Goal: Task Accomplishment & Management: Use online tool/utility

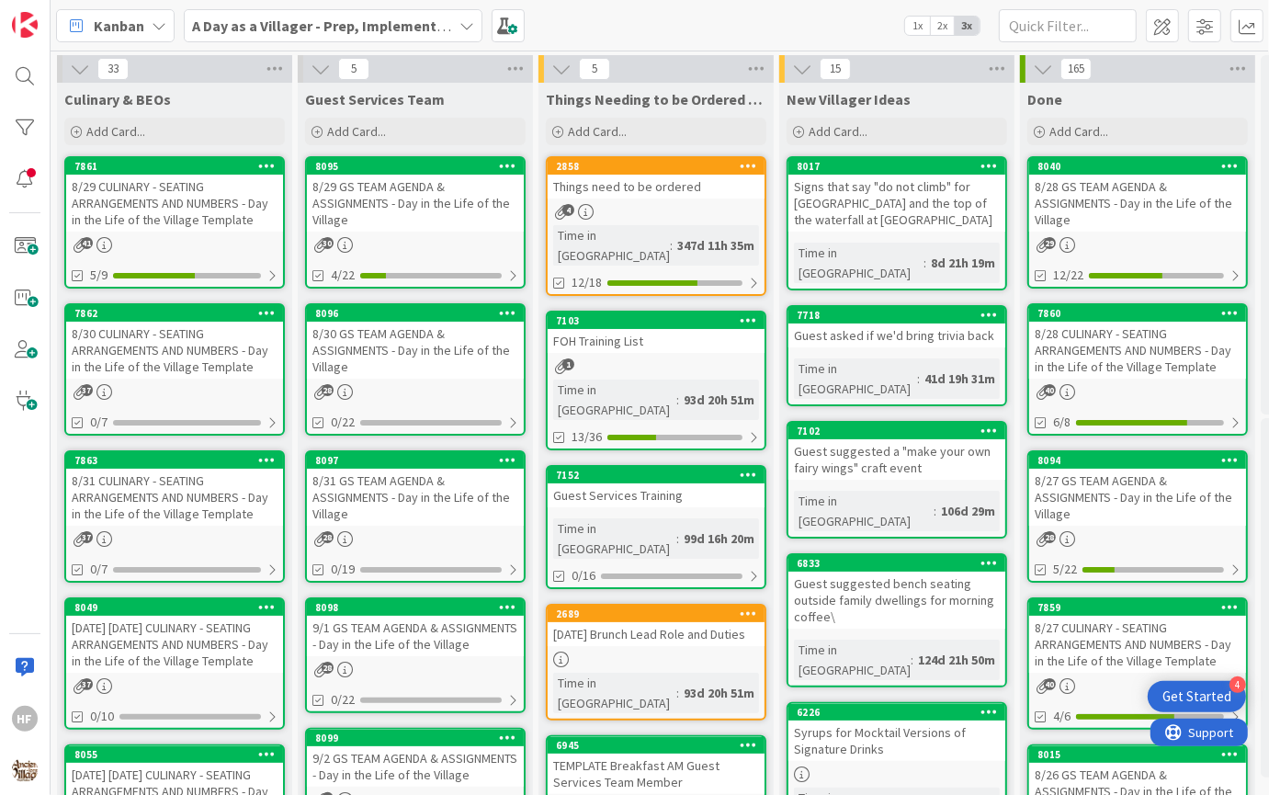
click at [212, 348] on div "8/30 CULINARY - SEATING ARRANGEMENTS AND NUMBERS - Day in the Life of the Villa…" at bounding box center [174, 350] width 217 height 57
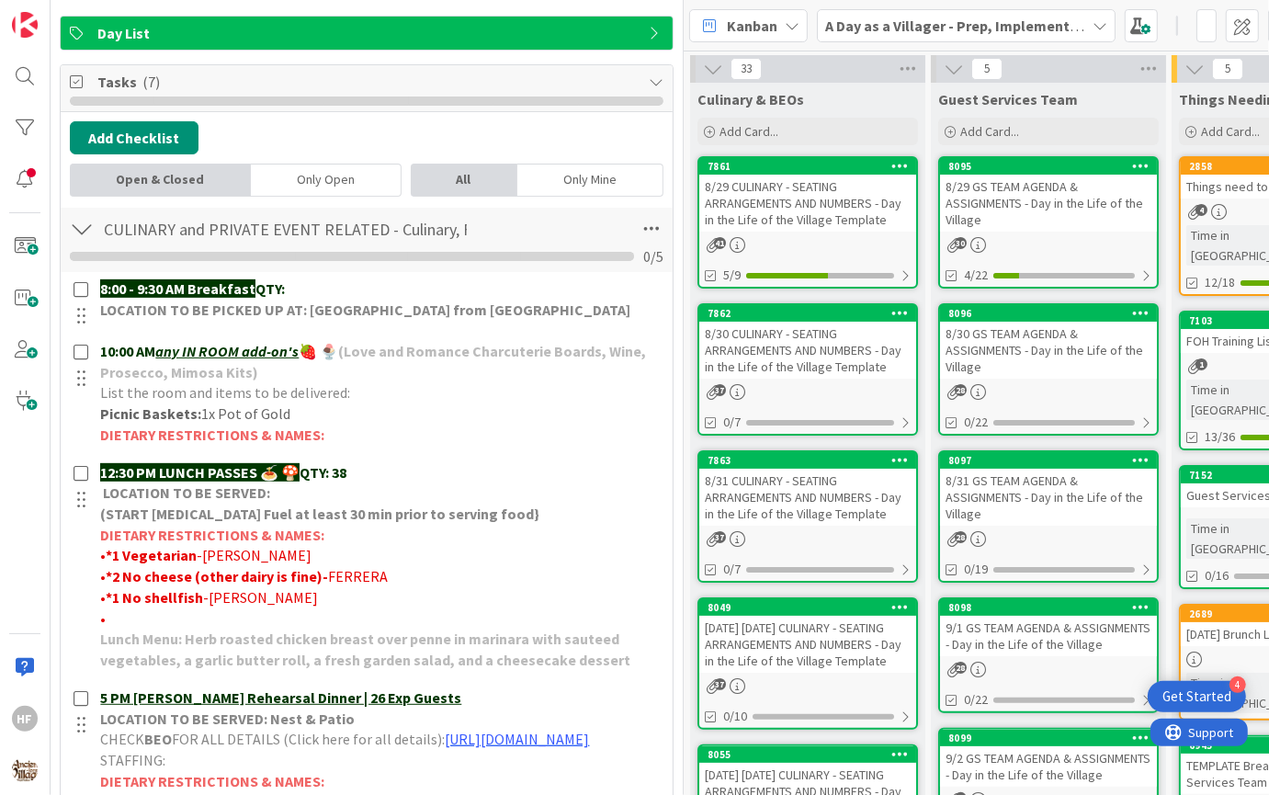
scroll to position [373, 0]
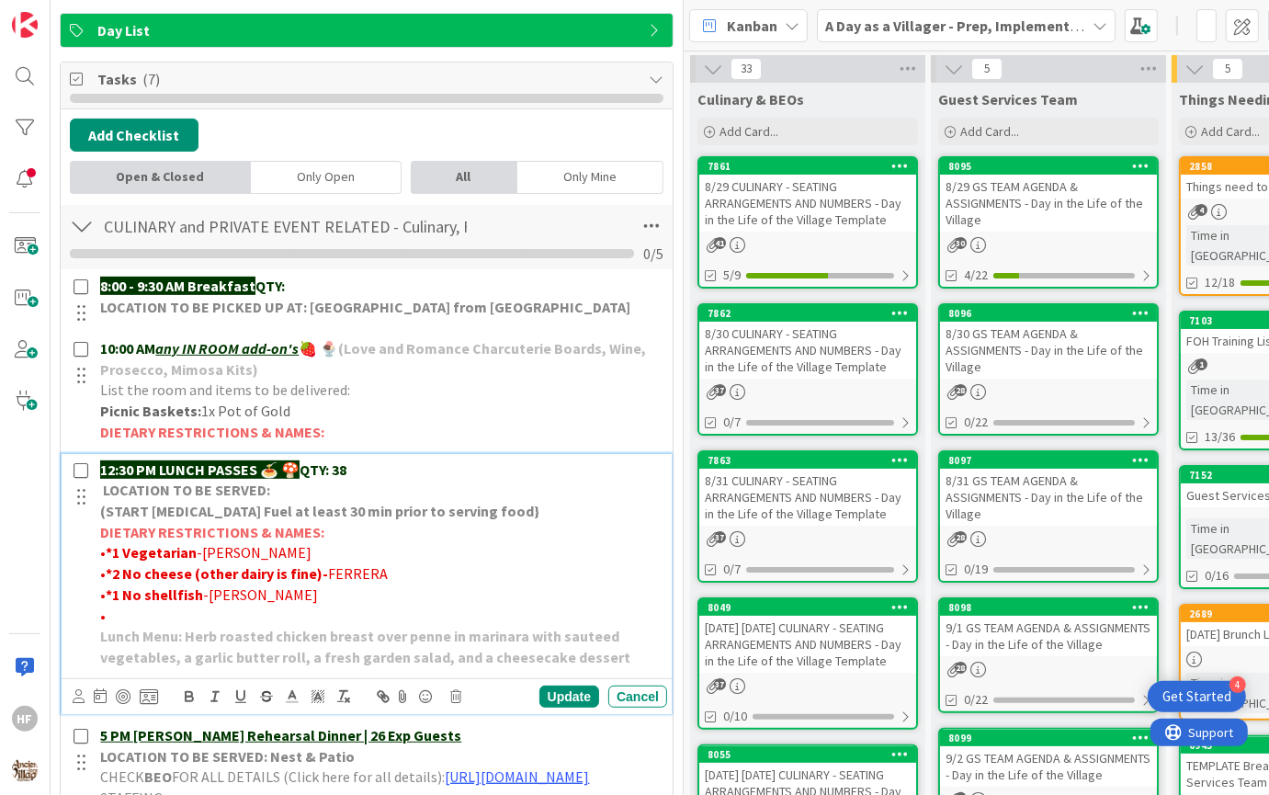
click at [405, 459] on p "12:30 PM LUNCH PASSES 🍝 🍄 QTY: 38" at bounding box center [380, 469] width 560 height 21
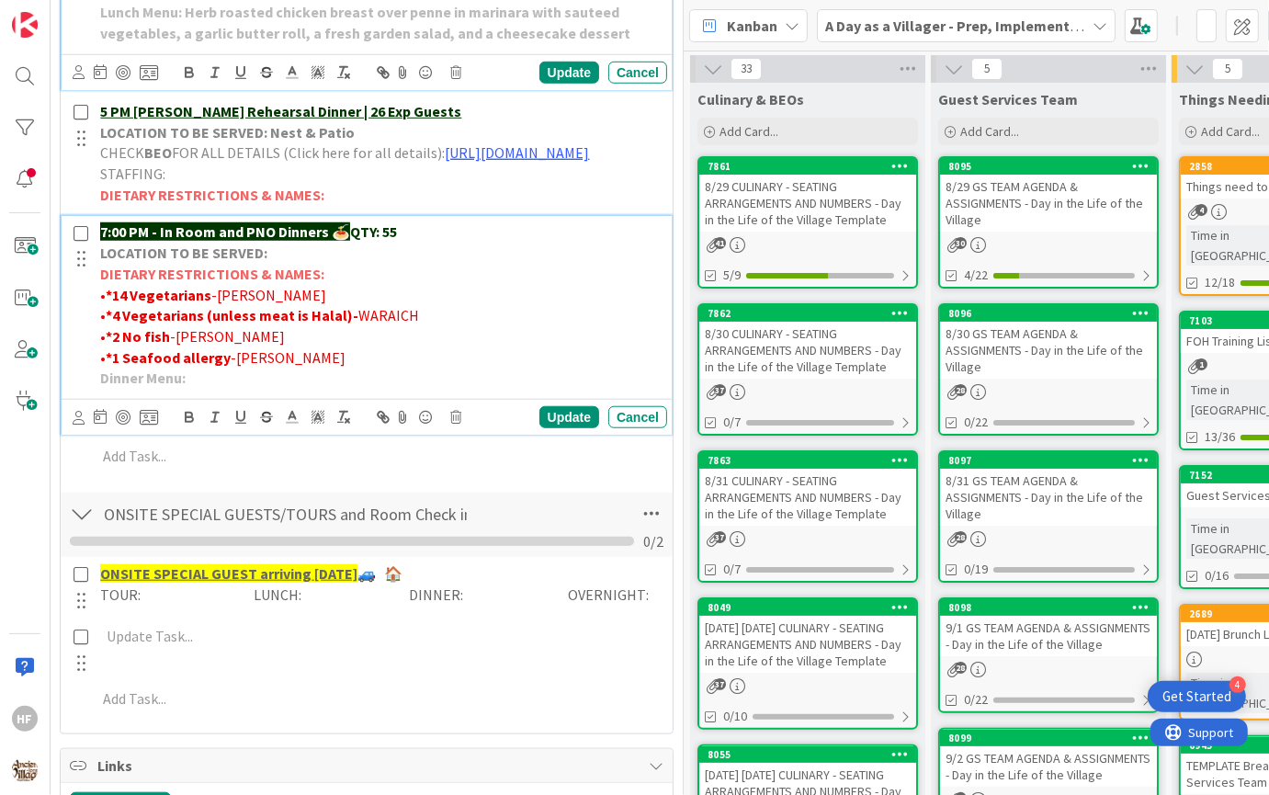
click at [518, 347] on p "• *2 No [PERSON_NAME]" at bounding box center [380, 336] width 560 height 21
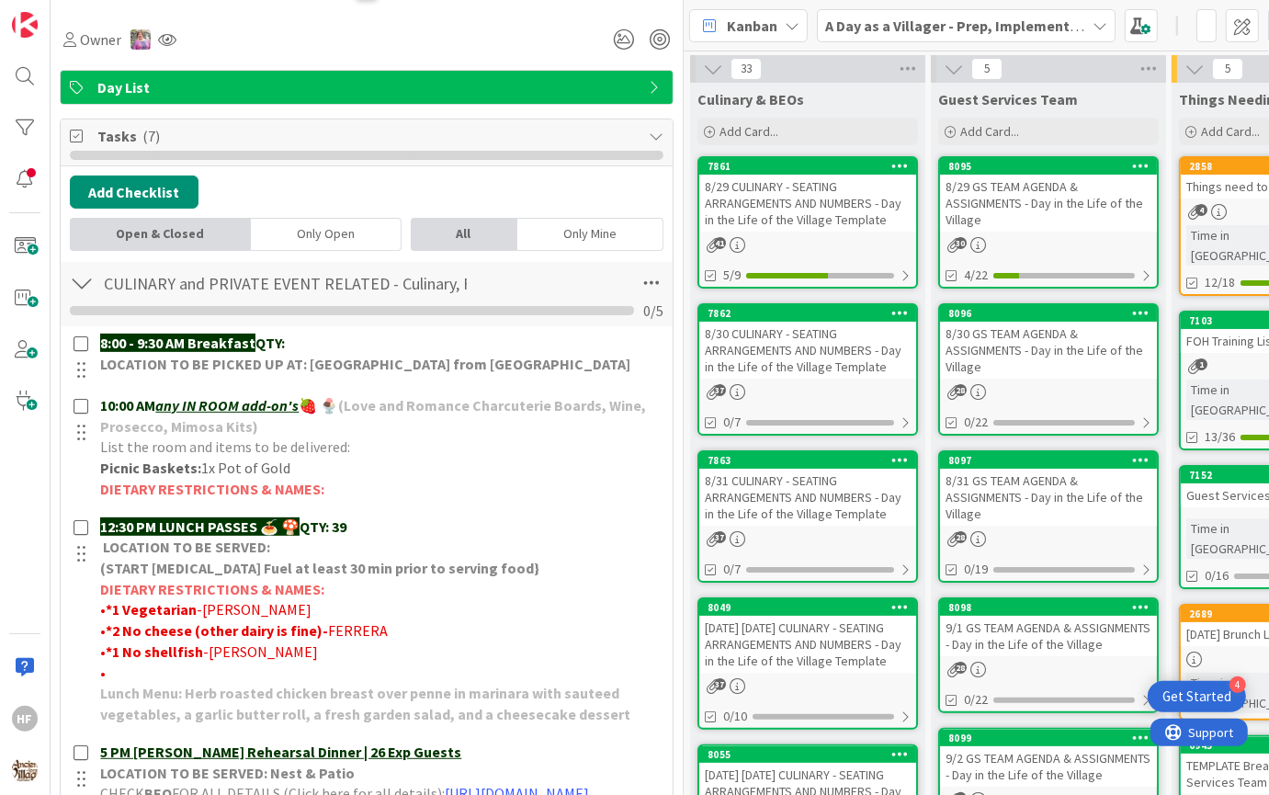
scroll to position [0, 0]
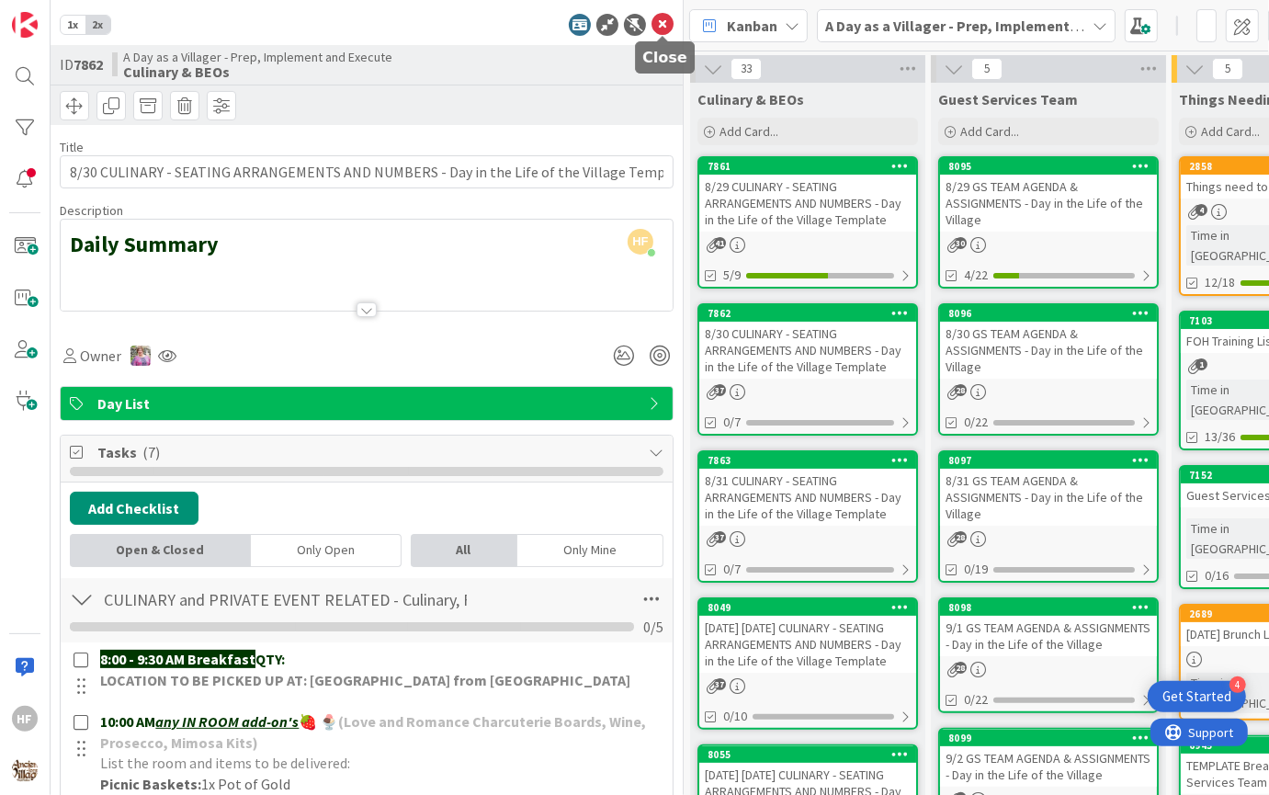
click at [657, 27] on icon at bounding box center [662, 25] width 22 height 22
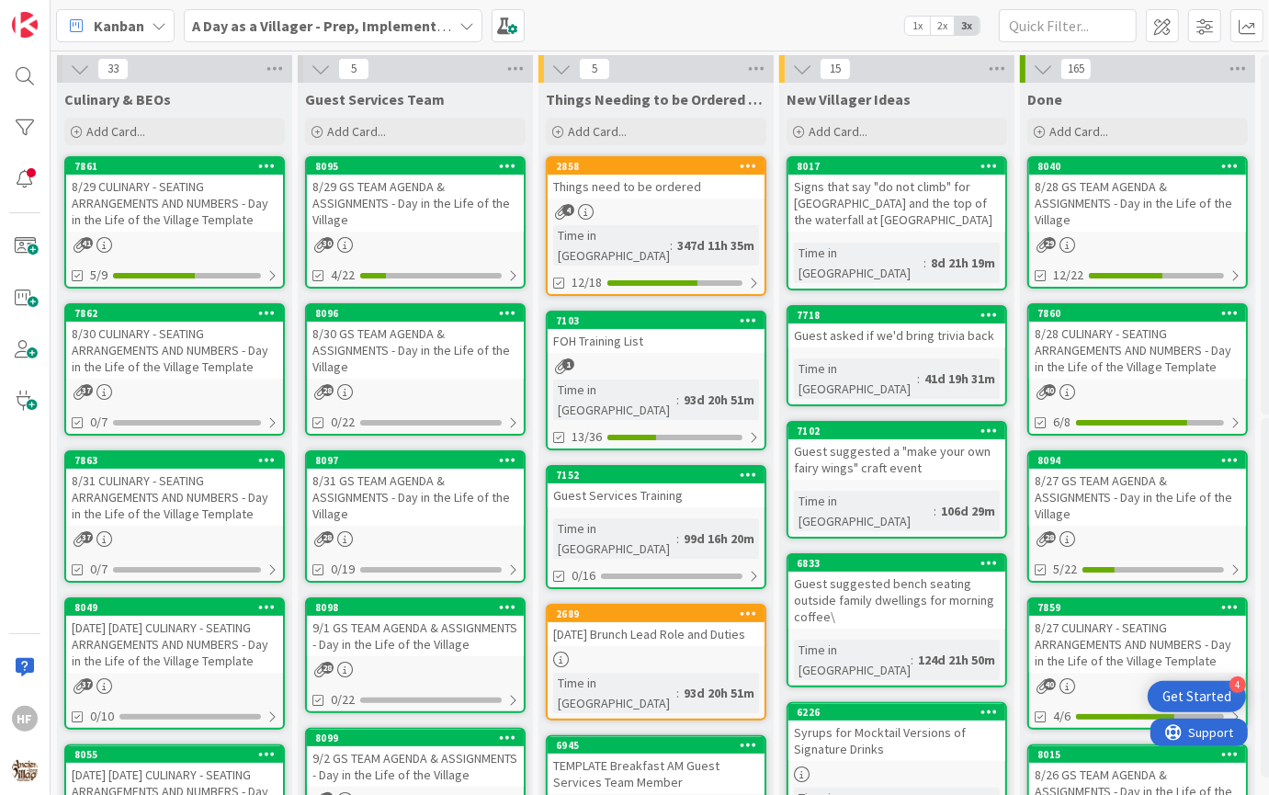
click at [215, 513] on div "8/31 CULINARY - SEATING ARRANGEMENTS AND NUMBERS - Day in the Life of the Villa…" at bounding box center [174, 497] width 217 height 57
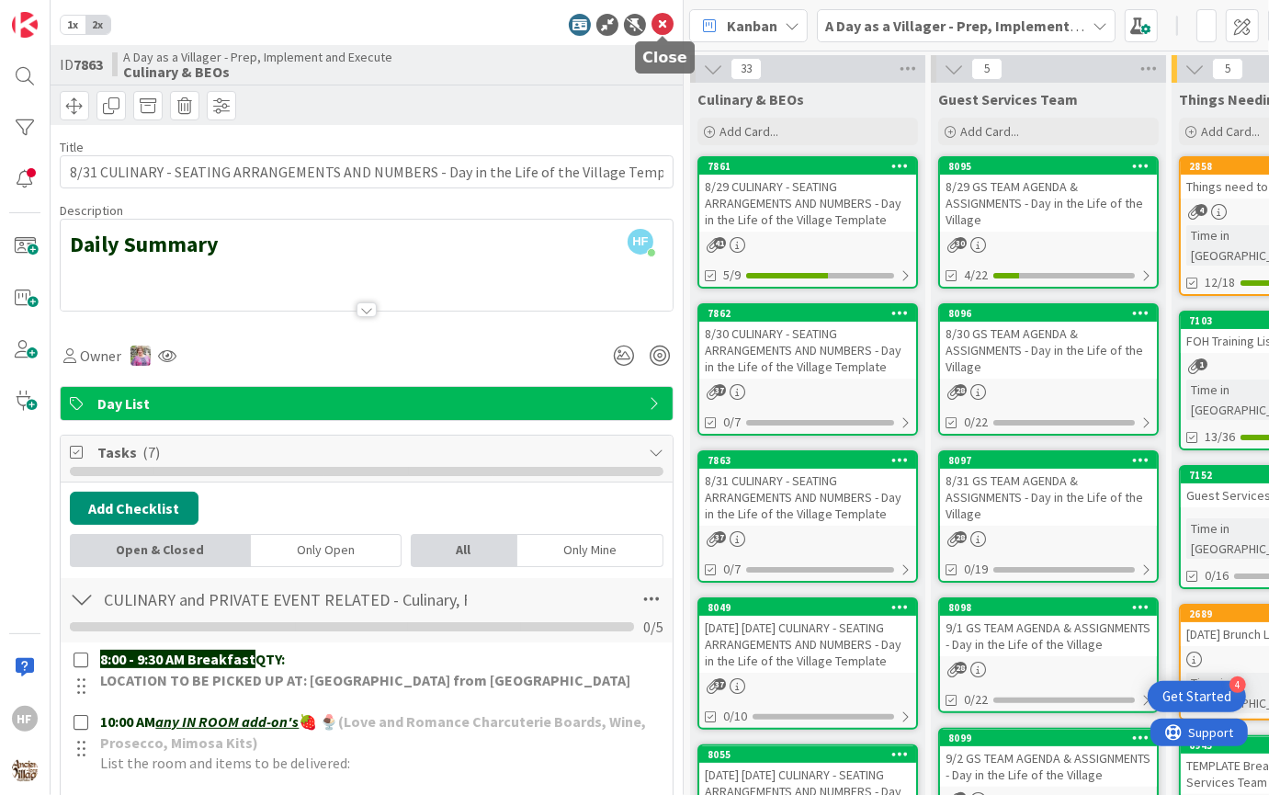
click at [658, 30] on icon at bounding box center [662, 25] width 22 height 22
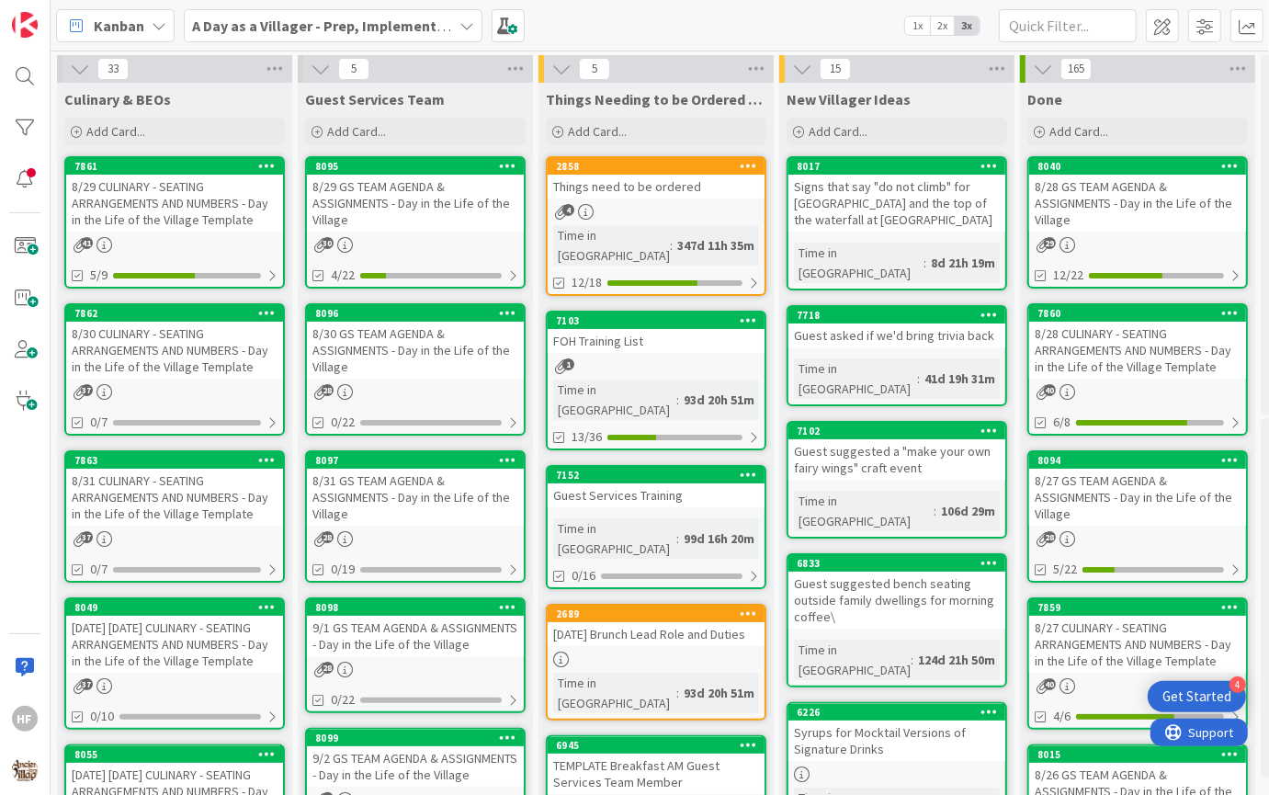
click at [210, 363] on div "8/30 CULINARY - SEATING ARRANGEMENTS AND NUMBERS - Day in the Life of the Villa…" at bounding box center [174, 350] width 217 height 57
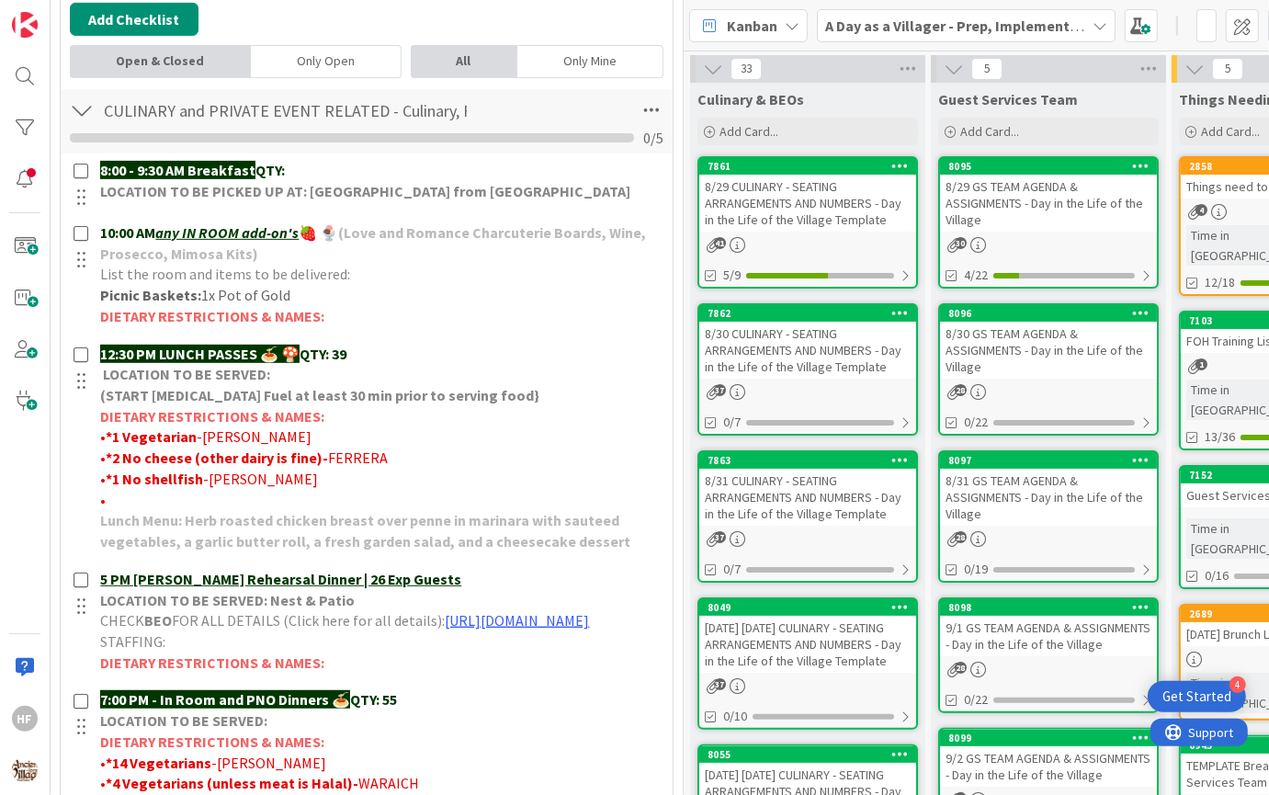
scroll to position [498, 0]
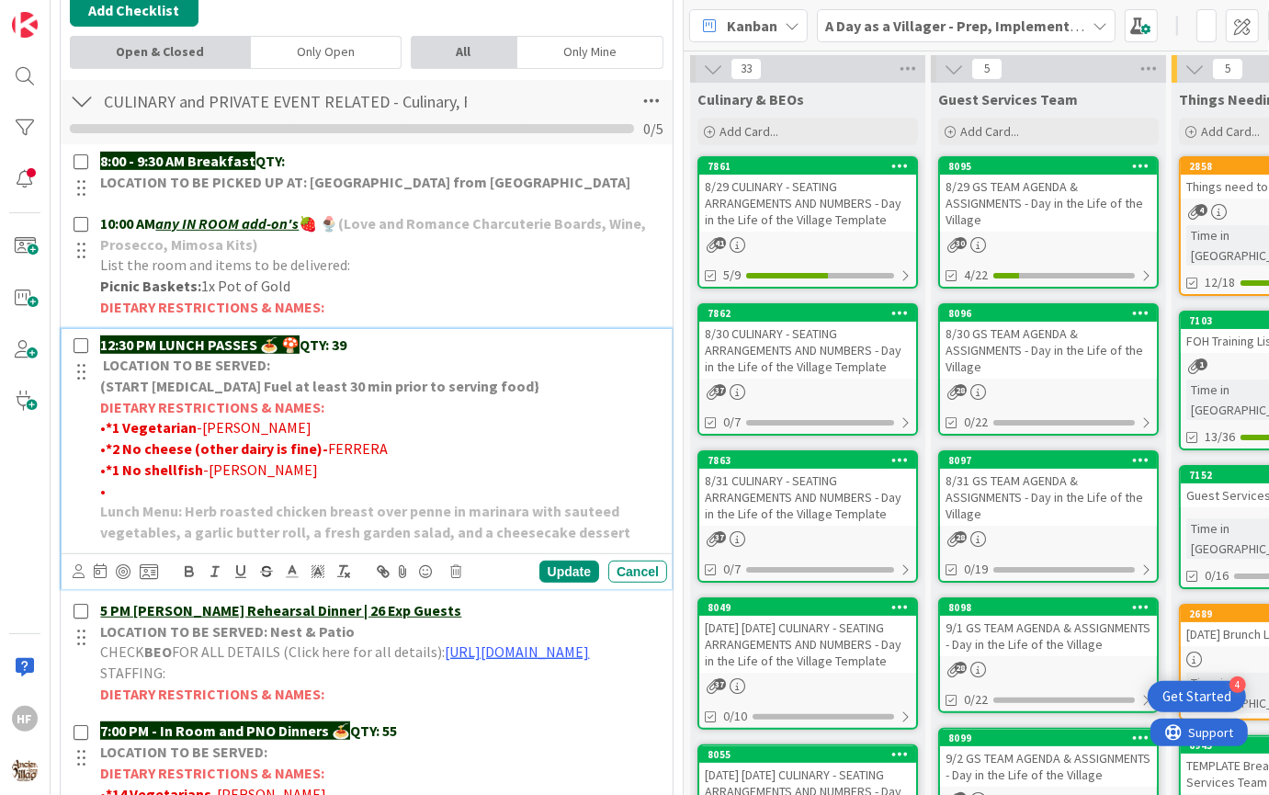
click at [296, 484] on p "•" at bounding box center [380, 491] width 560 height 21
paste div
click at [157, 486] on span "[PERSON_NAME] Dairy Free" at bounding box center [193, 490] width 175 height 18
click at [218, 489] on span "[PERSON_NAME] -1 Dairy Free" at bounding box center [201, 490] width 190 height 18
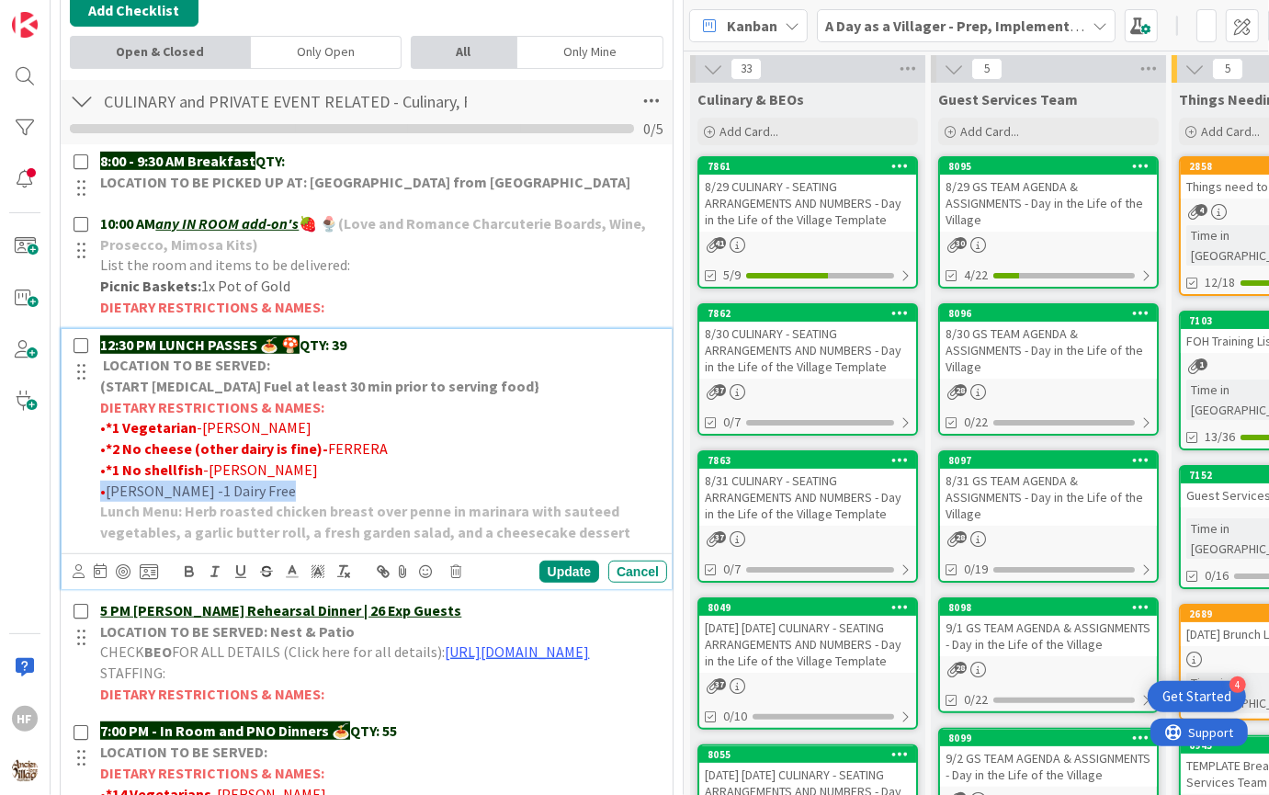
click at [218, 489] on span "[PERSON_NAME] -1 Dairy Free" at bounding box center [201, 490] width 190 height 18
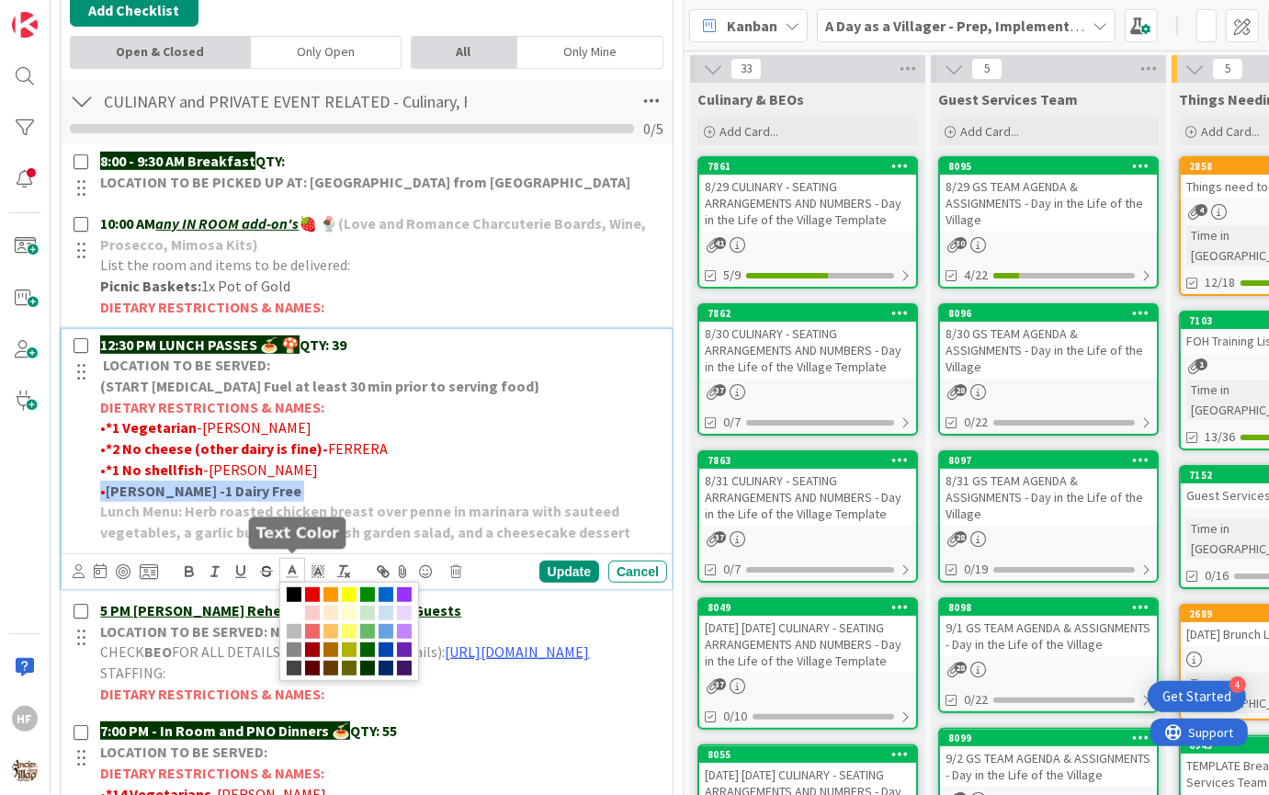
click at [299, 567] on icon at bounding box center [292, 571] width 17 height 17
click at [311, 589] on span at bounding box center [312, 594] width 15 height 15
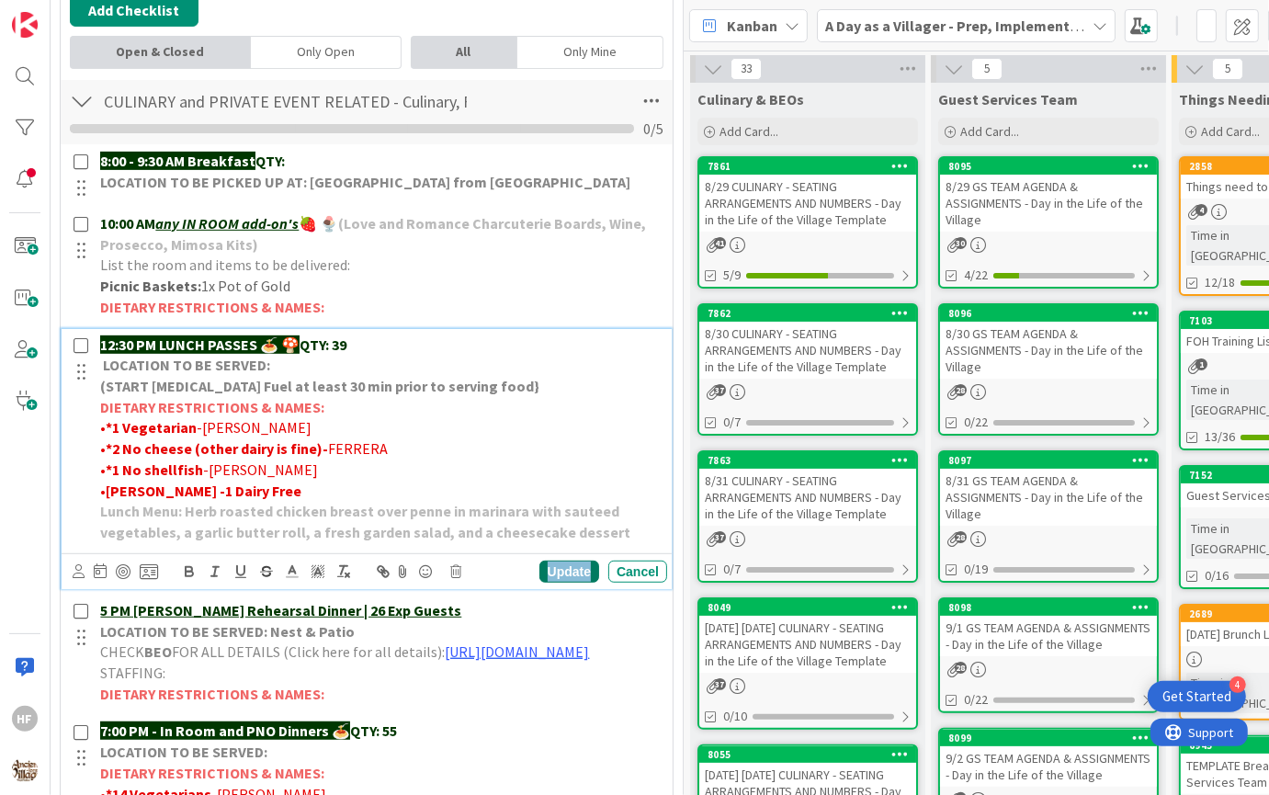
click at [567, 560] on div "Update" at bounding box center [569, 571] width 60 height 22
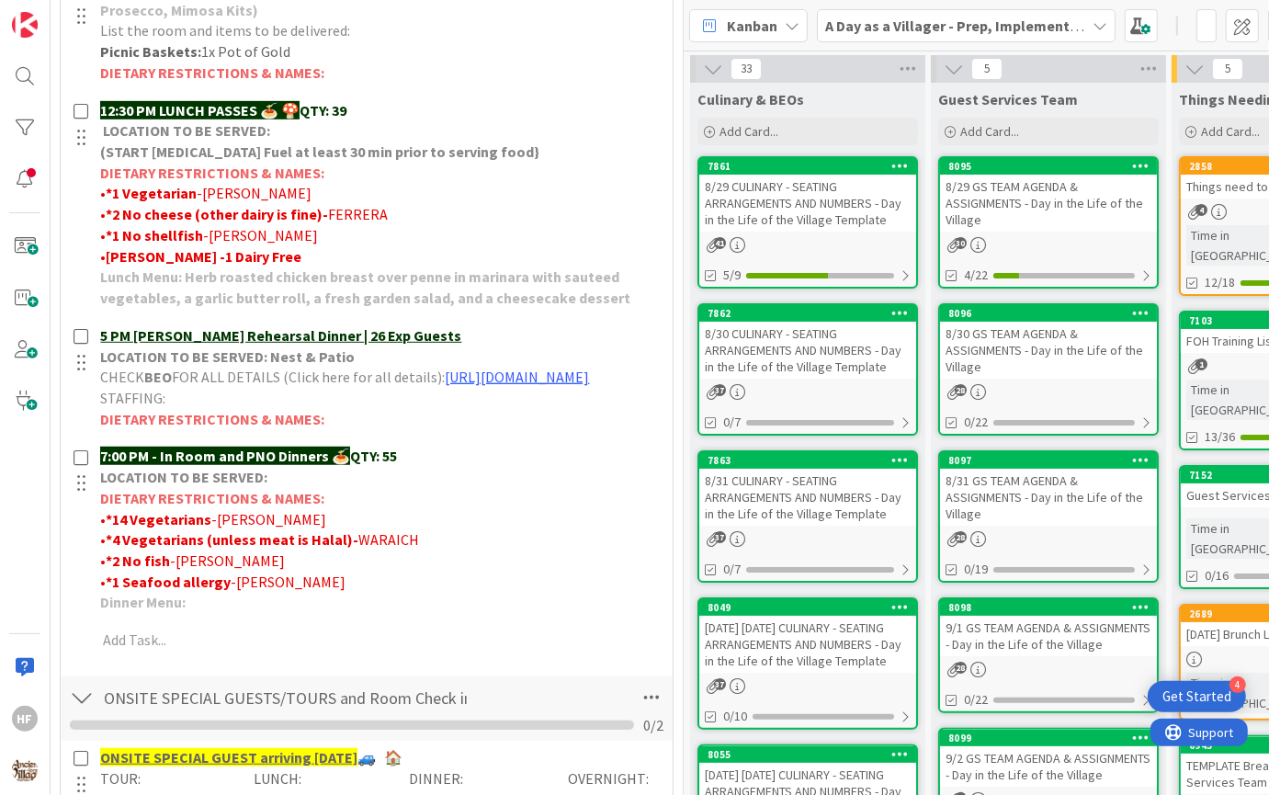
scroll to position [735, 0]
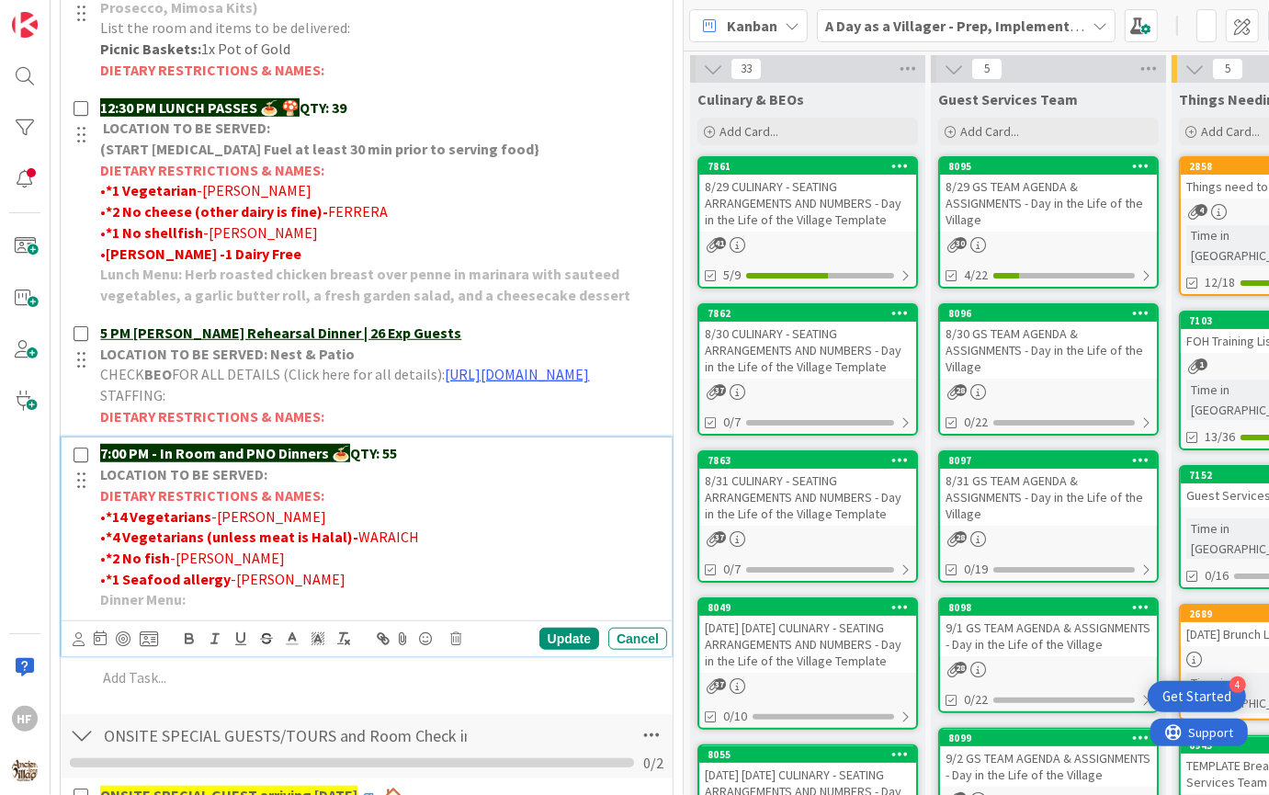
click at [383, 590] on p "• *1 [MEDICAL_DATA] -[PERSON_NAME]" at bounding box center [380, 579] width 560 height 21
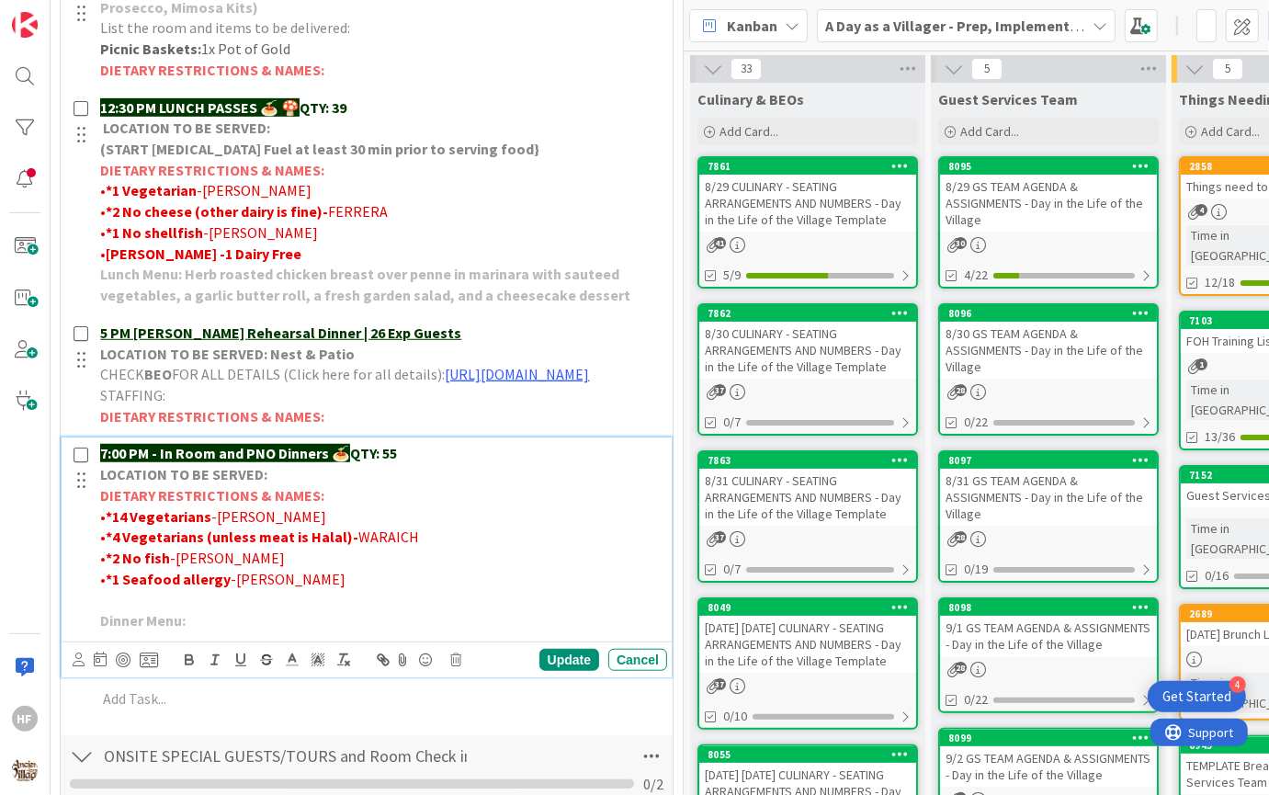
paste div
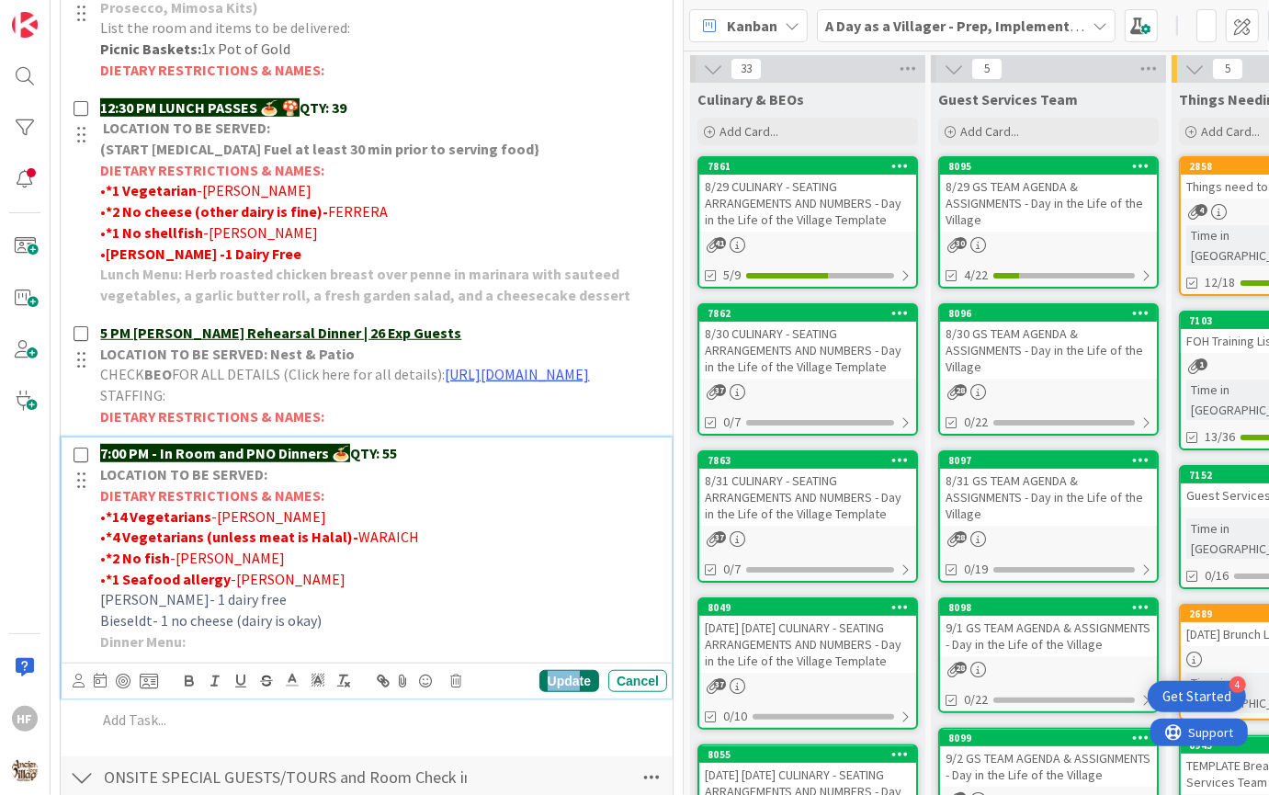
click at [579, 692] on div "Update" at bounding box center [569, 681] width 60 height 22
drag, startPoint x: 335, startPoint y: 639, endPoint x: 94, endPoint y: 621, distance: 242.3
click at [94, 621] on div "7:00 PM - In Room and PNO Dinners 🍝 QTY: 55 LOCATION TO BE SERVED: DIETARY REST…" at bounding box center [380, 547] width 574 height 220
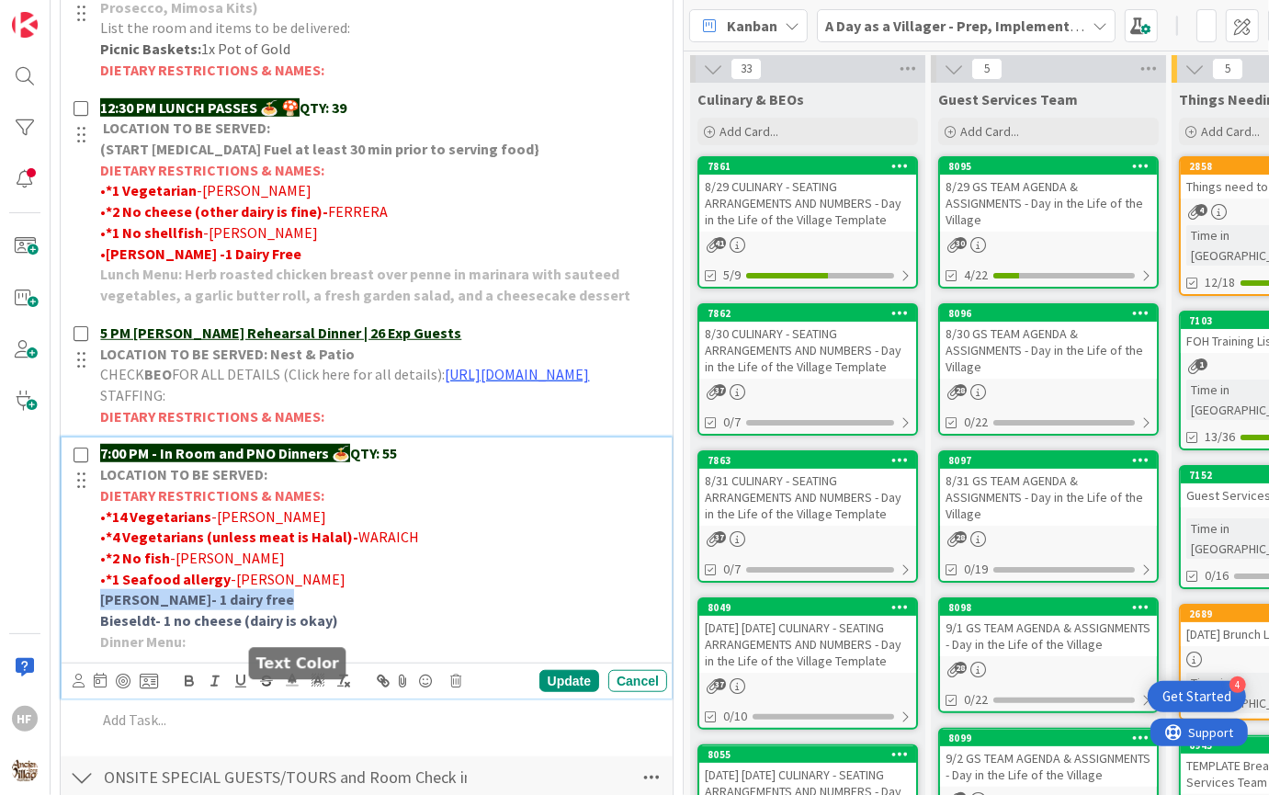
click at [297, 688] on icon at bounding box center [292, 680] width 17 height 17
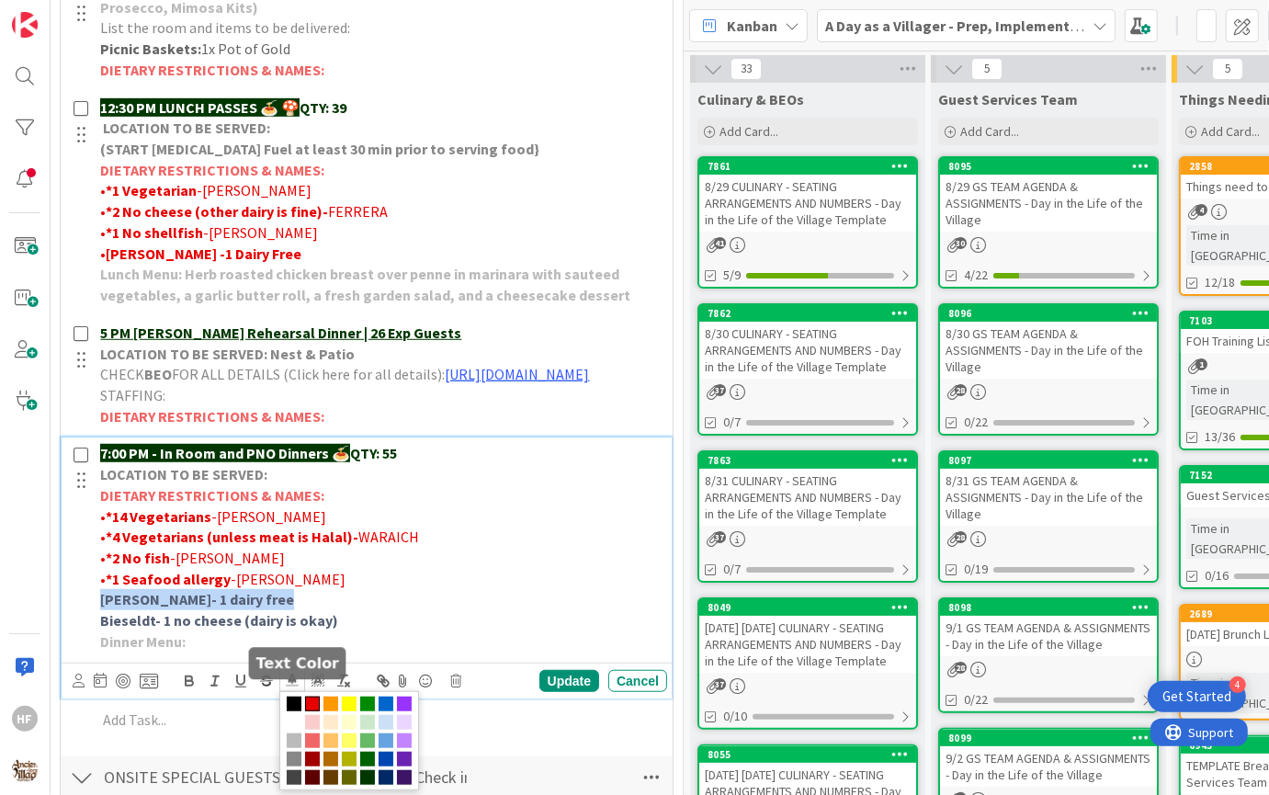
click at [312, 711] on span at bounding box center [312, 703] width 15 height 15
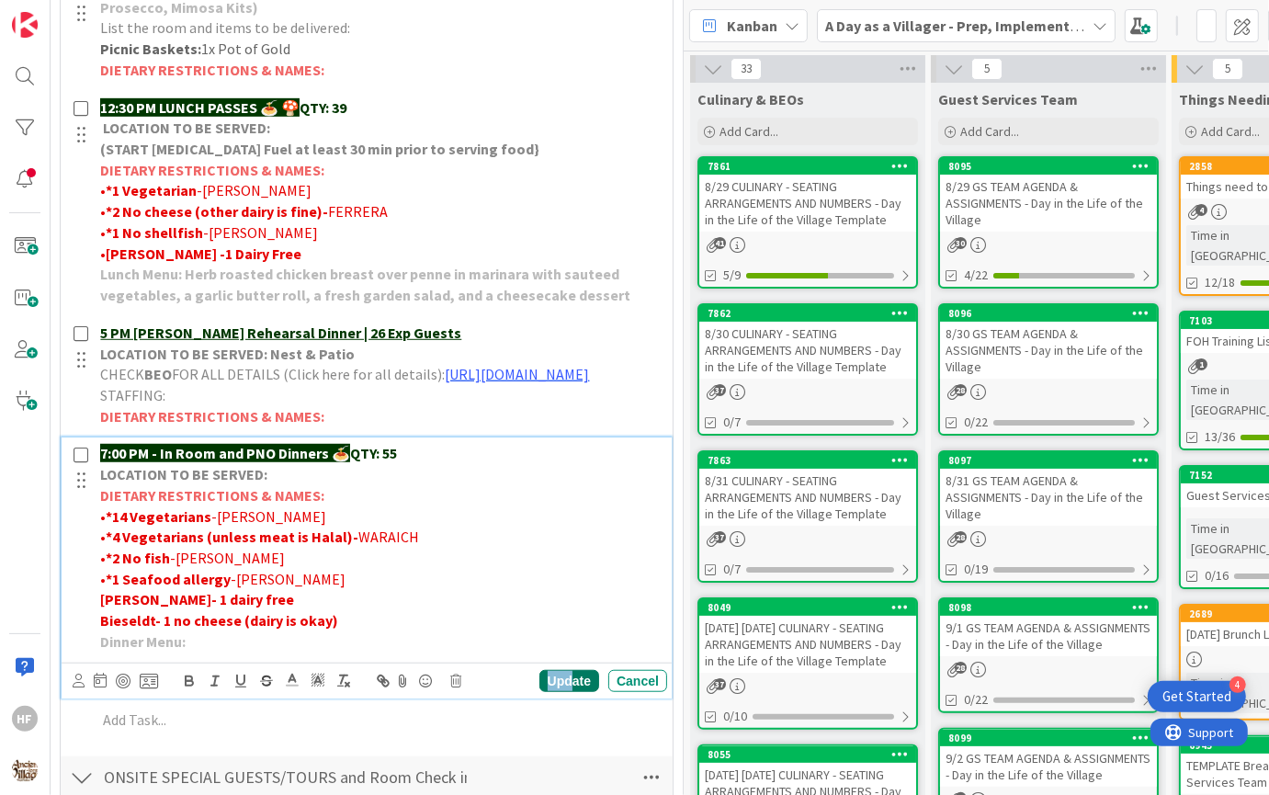
click at [570, 692] on div "Update" at bounding box center [569, 681] width 60 height 22
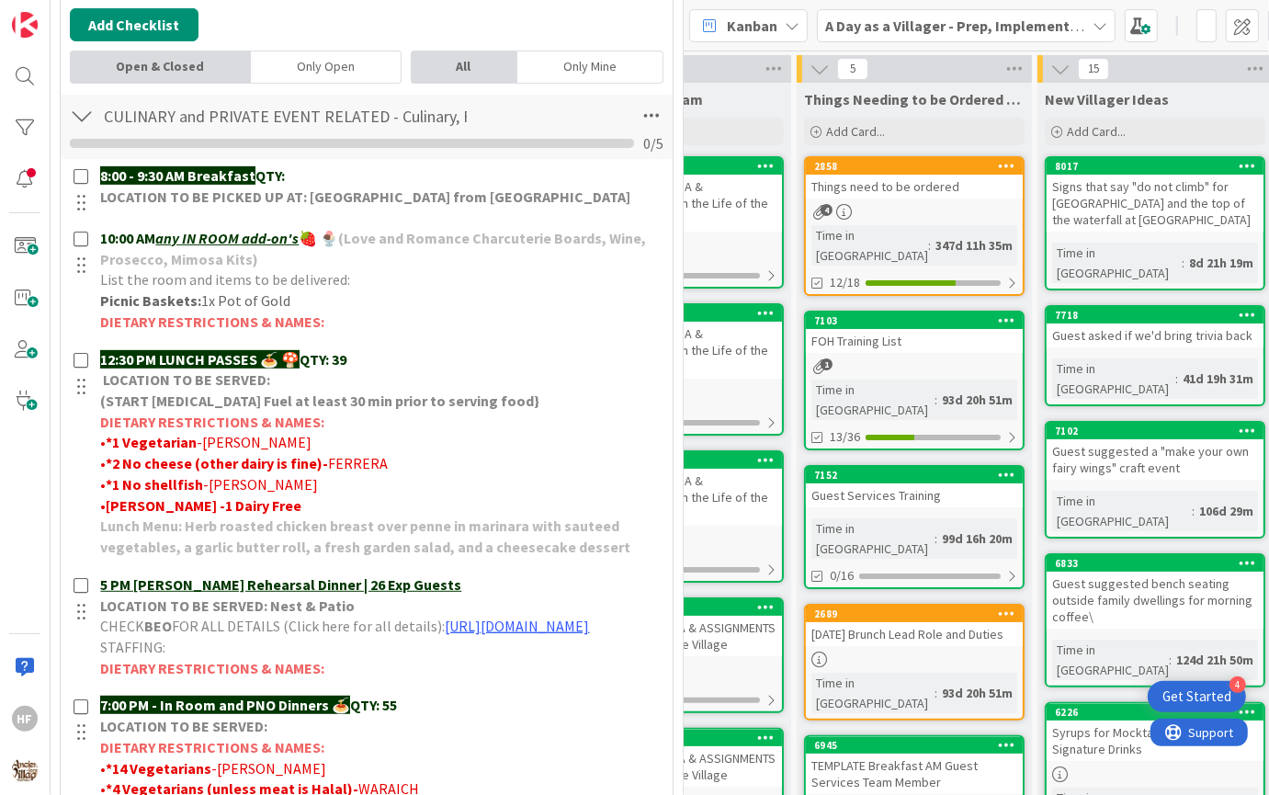
scroll to position [0, 0]
